Goal: Find specific page/section: Find specific page/section

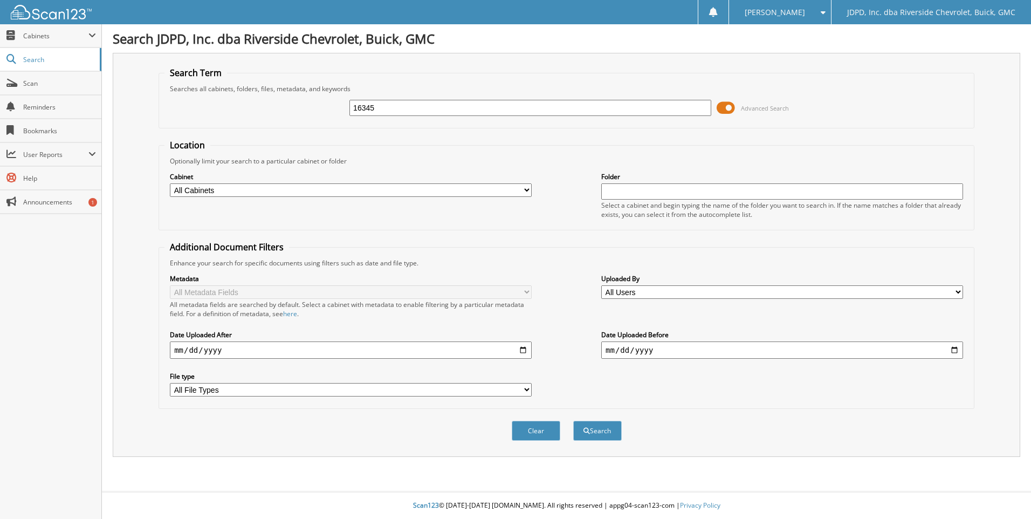
type input "16345"
click at [573, 420] on button "Search" at bounding box center [597, 430] width 49 height 20
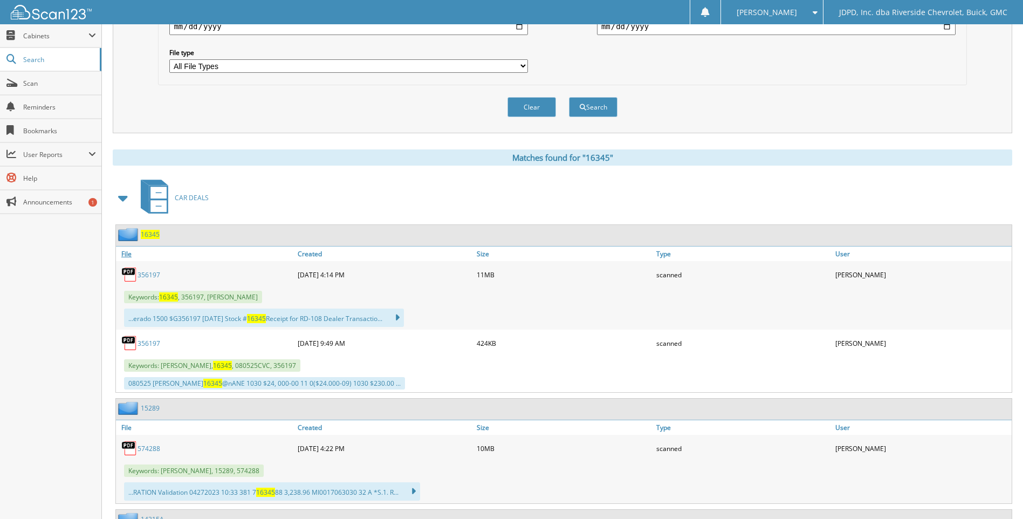
scroll to position [323, 0]
click at [152, 275] on link "356197" at bounding box center [148, 274] width 23 height 9
